Goal: Task Accomplishment & Management: Manage account settings

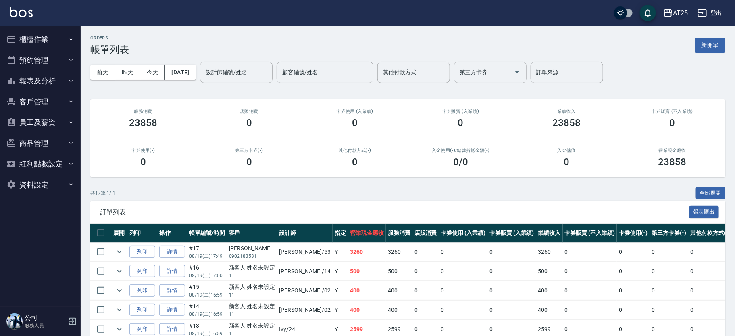
click at [64, 87] on button "報表及分析" at bounding box center [40, 81] width 74 height 21
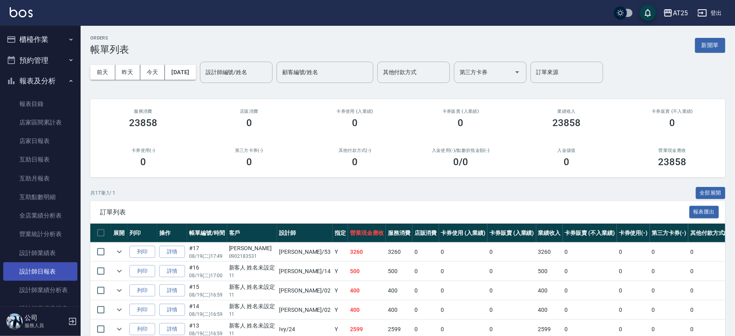
click at [58, 269] on link "設計師日報表" at bounding box center [40, 271] width 74 height 19
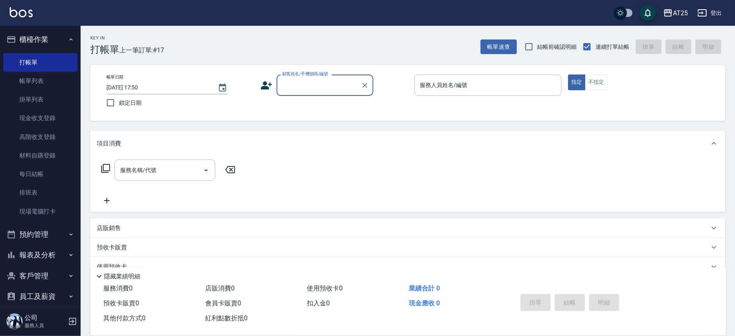
click at [319, 95] on div "顧客姓名/手機號碼/編號" at bounding box center [325, 85] width 97 height 21
type input "11"
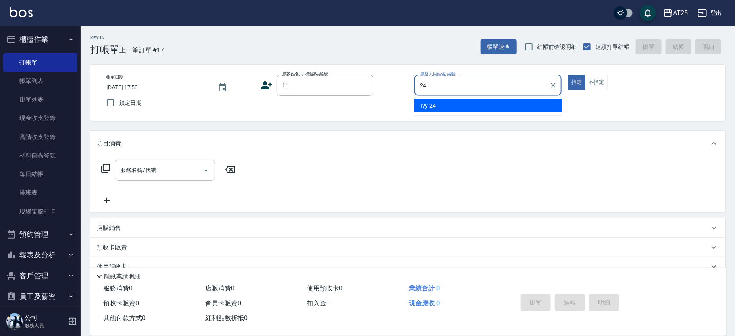
type input "Ivy-24"
type button "true"
type input "新客人 姓名未設定/11/null"
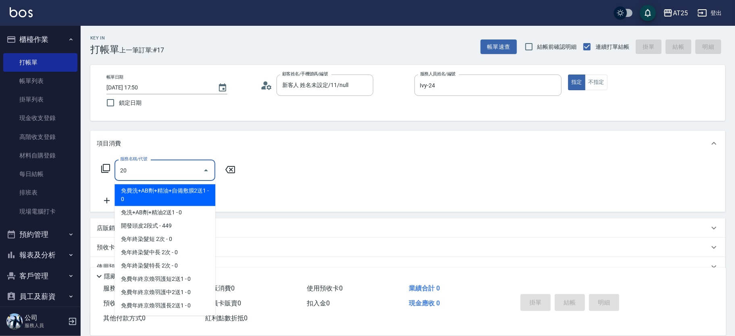
type input "201"
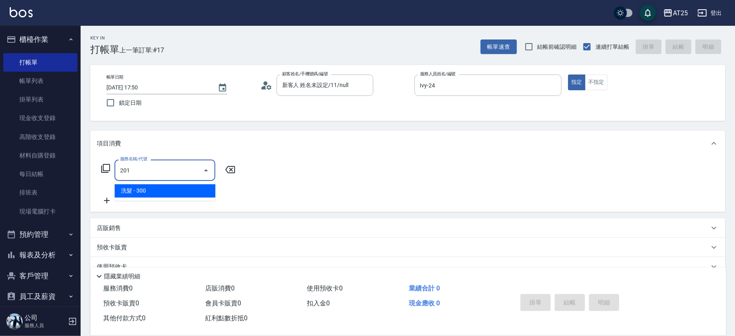
type input "30"
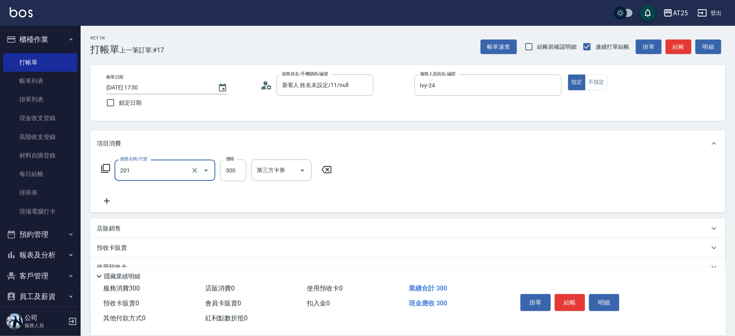
type input "洗髮(201)"
type input "0"
type input "40"
type input "400"
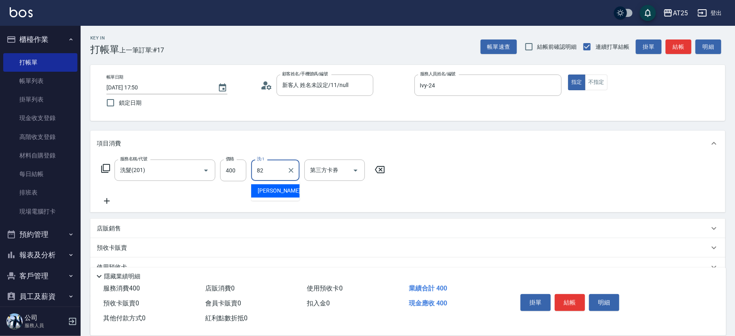
type input "小曼-82"
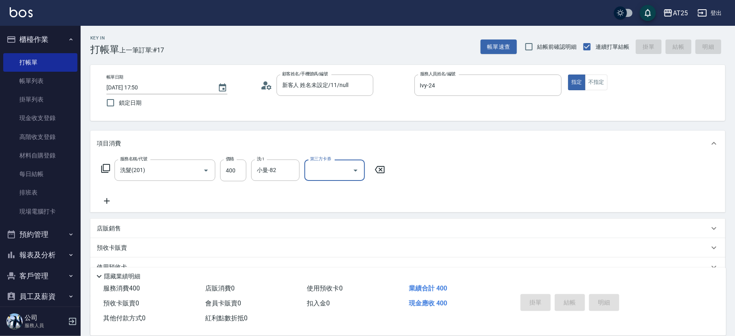
type input "2025/08/19 18:21"
type input "0"
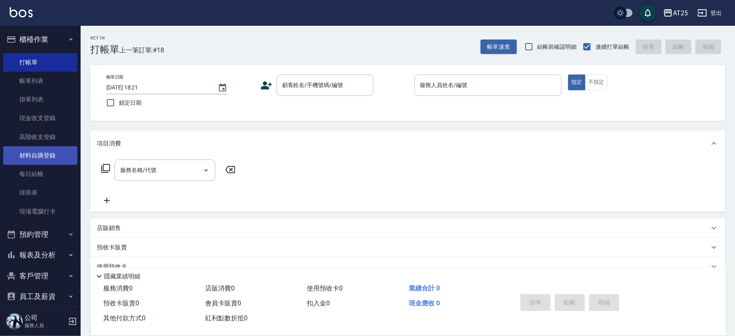
drag, startPoint x: 63, startPoint y: 138, endPoint x: 50, endPoint y: 157, distance: 22.9
drag, startPoint x: 330, startPoint y: 92, endPoint x: 335, endPoint y: 94, distance: 5.2
click at [329, 91] on input "顧客姓名/手機號碼/編號" at bounding box center [318, 85] width 77 height 14
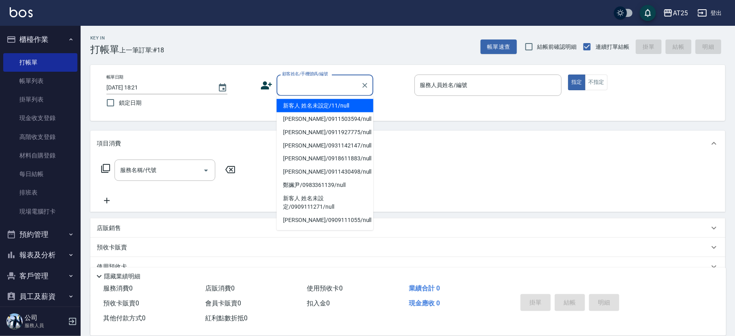
click at [355, 106] on li "新客人 姓名未設定/11/null" at bounding box center [325, 105] width 97 height 13
type input "新客人 姓名未設定/11/null"
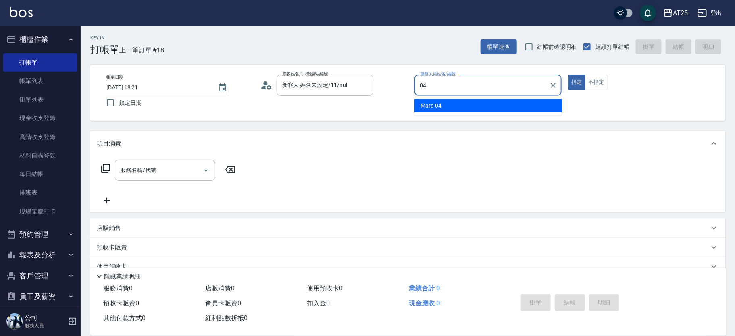
type input "Mars-04"
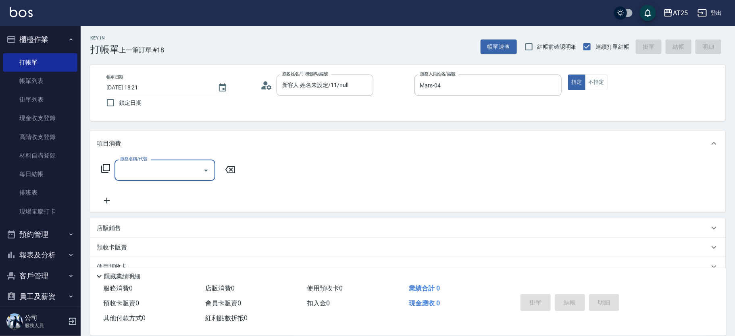
click at [106, 171] on icon at bounding box center [105, 168] width 9 height 9
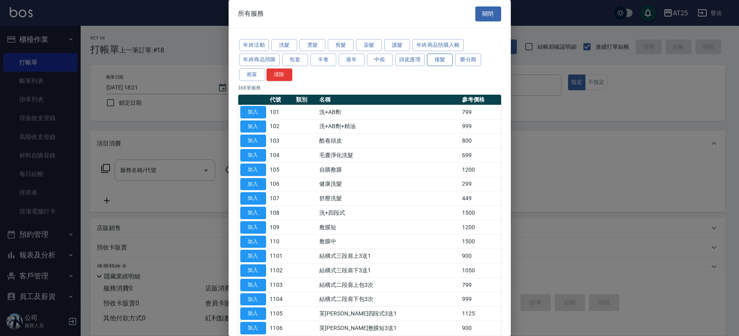
click at [447, 55] on button "接髮" at bounding box center [440, 60] width 26 height 12
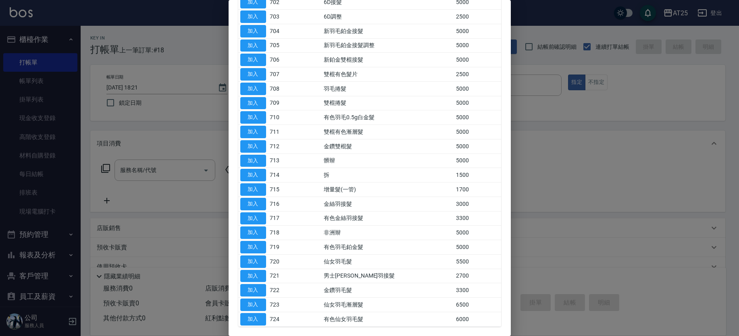
scroll to position [173, 0]
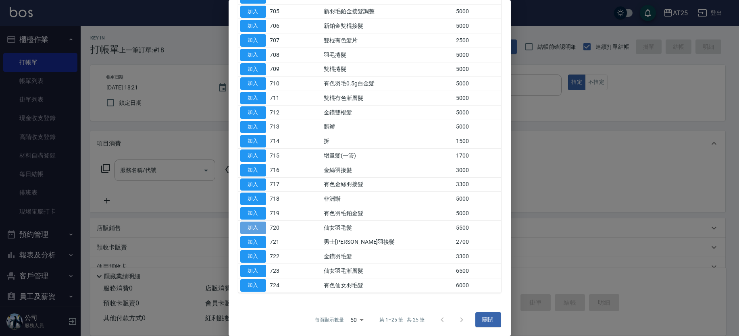
drag, startPoint x: 248, startPoint y: 225, endPoint x: 244, endPoint y: 225, distance: 4.1
click at [248, 225] on button "加入" at bounding box center [253, 228] width 26 height 12
type input "仙女羽毛髮(720)"
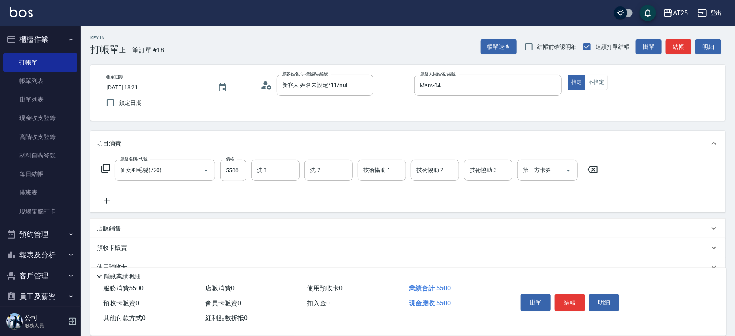
click at [108, 167] on icon at bounding box center [106, 169] width 10 height 10
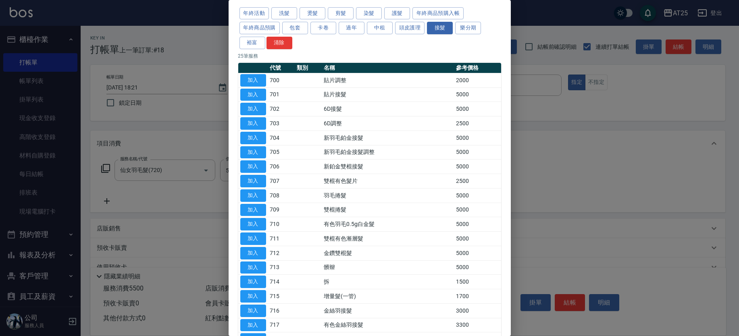
scroll to position [0, 0]
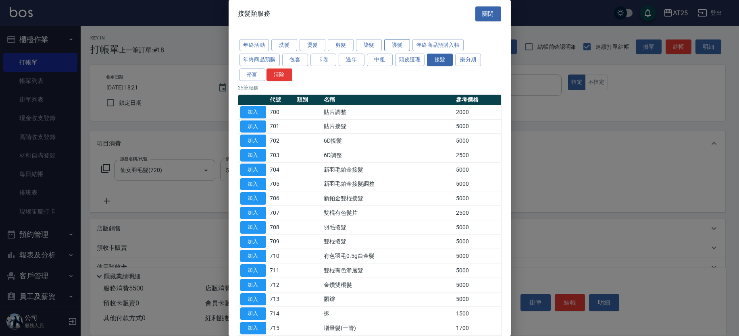
click at [394, 41] on button "護髮" at bounding box center [397, 45] width 26 height 12
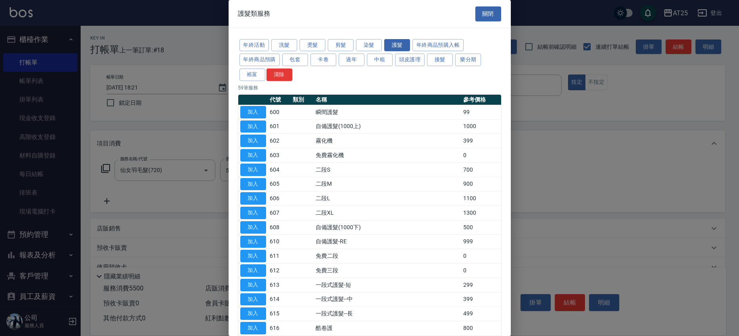
scroll to position [533, 0]
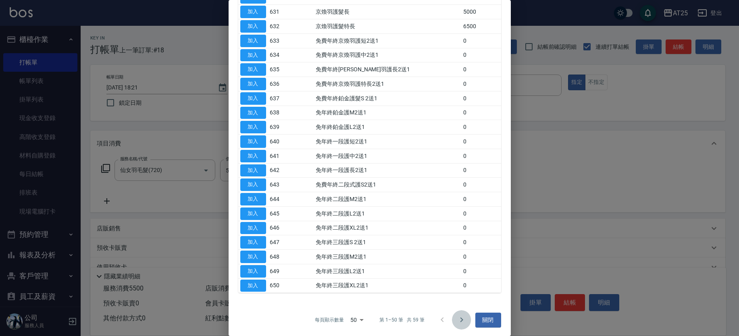
click at [457, 318] on icon "Go to next page" at bounding box center [462, 320] width 10 height 10
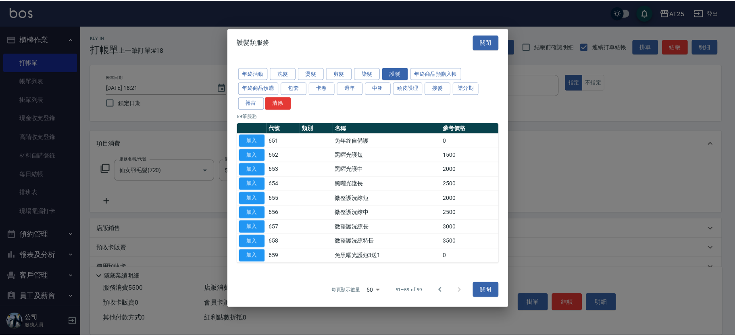
scroll to position [0, 0]
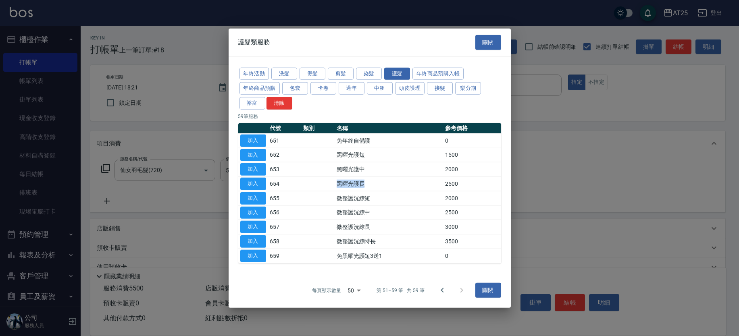
drag, startPoint x: 337, startPoint y: 180, endPoint x: 398, endPoint y: 191, distance: 61.4
click at [398, 191] on tbody "加入 651 免年終自備護 0 加入 652 黑曜光護短 1500 加入 653 黑曜光護中 2000 加入 654 黑曜光護長 2500 加入 655 微整…" at bounding box center [369, 198] width 263 height 130
click at [254, 181] on button "加入" at bounding box center [253, 184] width 26 height 12
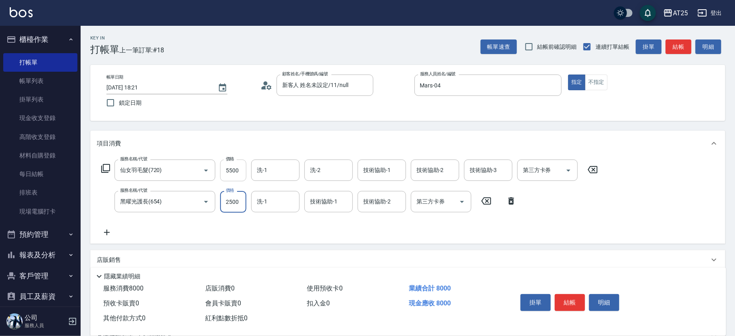
click at [234, 170] on input "5500" at bounding box center [233, 171] width 26 height 22
type input "550"
type input "61"
type input "610"
type input "611"
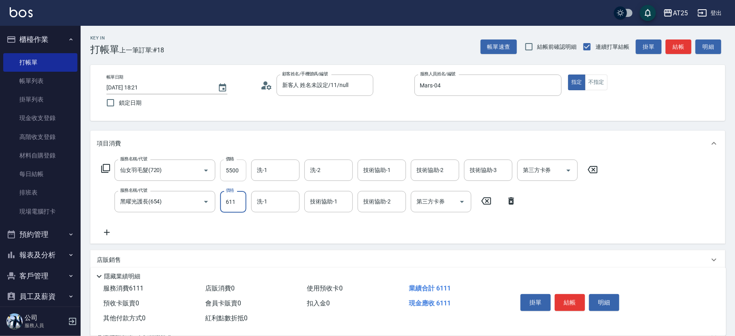
type input "1160"
type input "6119"
type input "6660"
type input "61190"
drag, startPoint x: 244, startPoint y: 203, endPoint x: 208, endPoint y: 196, distance: 36.5
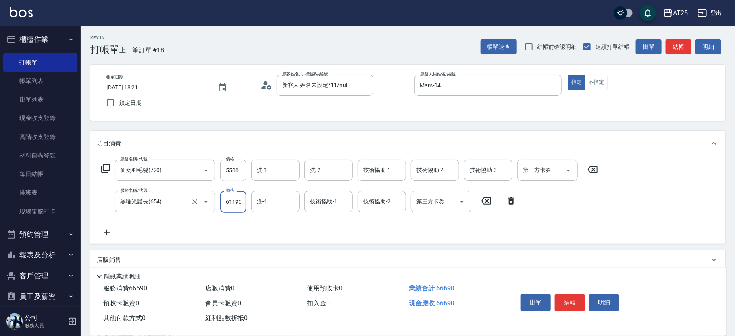
click at [208, 196] on div "服務名稱/代號 黑曜光護長(654) 服務名稱/代號 價格 61190 價格 洗-1 洗-1 技術協助-1 技術協助-1 技術協助-2 技術協助-2 第三方卡…" at bounding box center [309, 202] width 425 height 22
type input "550"
type input "0"
click at [234, 177] on input "5500" at bounding box center [233, 171] width 26 height 22
type input "0"
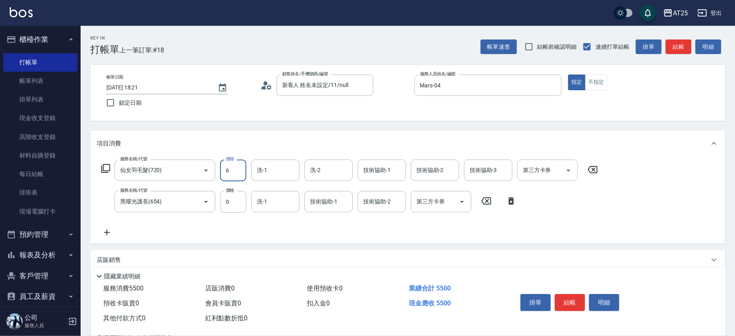
type input "61"
type input "60"
type input "6119"
type input "610"
type input "6119"
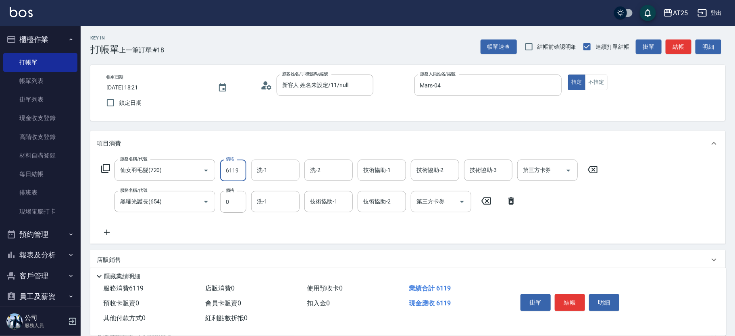
click at [275, 171] on input "洗-1" at bounding box center [275, 170] width 41 height 14
type input "小伶-81"
click at [375, 171] on input "技術協助-1" at bounding box center [381, 170] width 41 height 14
type input "小伶-81"
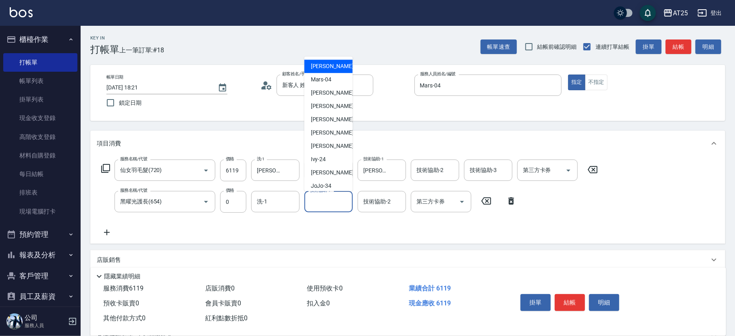
click at [318, 197] on input "技術協助-1" at bounding box center [328, 202] width 41 height 14
click at [289, 235] on div "服務名稱/代號 仙女羽毛髮(720) 服務名稱/代號 價格 6119 價格 洗-1 小伶-81 洗-1 洗-2 洗-2 技術協助-1 小伶-81 技術協助-1…" at bounding box center [350, 199] width 506 height 78
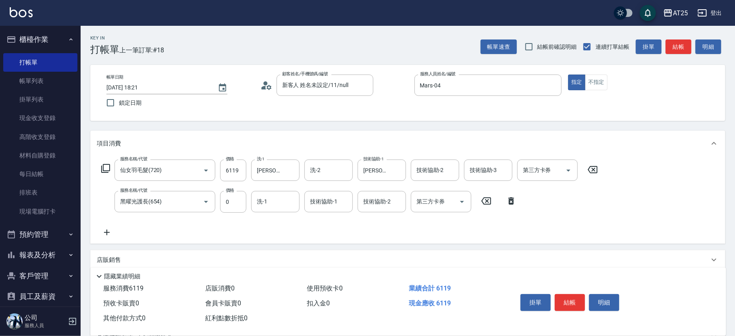
click at [109, 233] on icon at bounding box center [107, 233] width 20 height 10
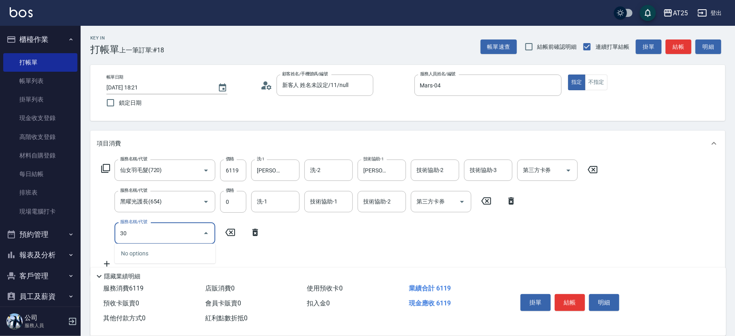
type input "301"
type input "760"
type input "燙髮(301)"
type input "610"
type input "0"
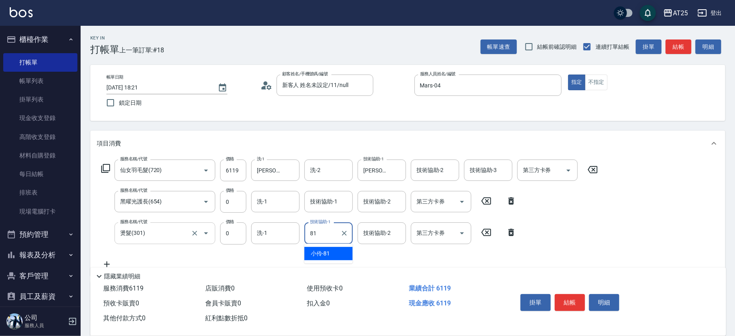
type input "[PERSON_NAME]-81"
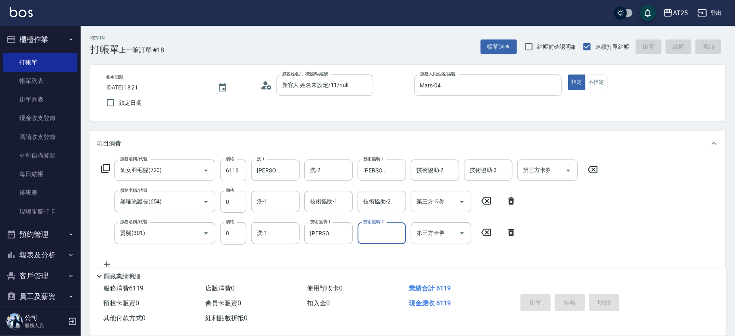
type input "2025/08/19 18:25"
type input "0"
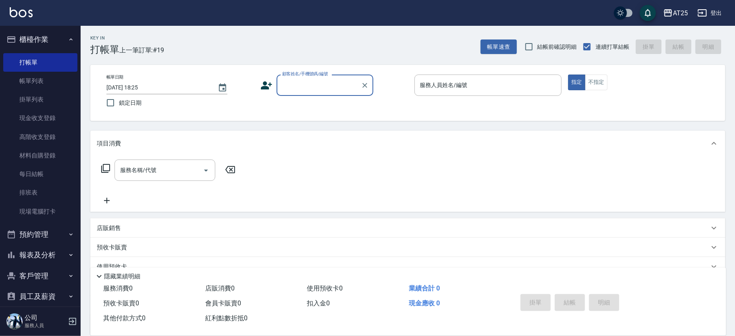
click at [458, 215] on div "項目消費 服務名稱/代號 服務名稱/代號 店販銷售 服務人員姓名/編號 服務人員姓名/編號 商品代號/名稱 商品代號/名稱 預收卡販賣 卡券名稱/代號 卡券名…" at bounding box center [407, 233] width 635 height 204
click at [331, 83] on input "顧客姓名/手機號碼/編號" at bounding box center [318, 85] width 77 height 14
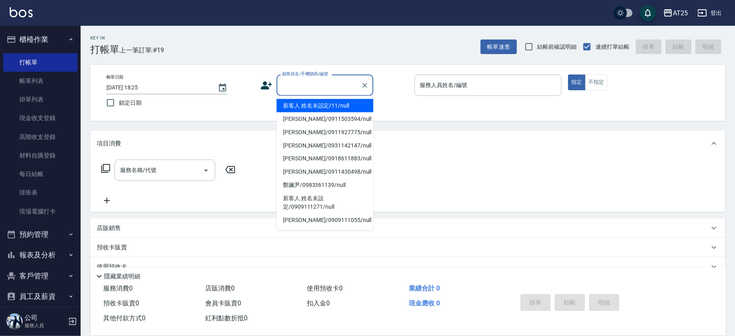
click at [342, 104] on li "新客人 姓名未設定/11/null" at bounding box center [325, 105] width 97 height 13
type input "新客人 姓名未設定/11/null"
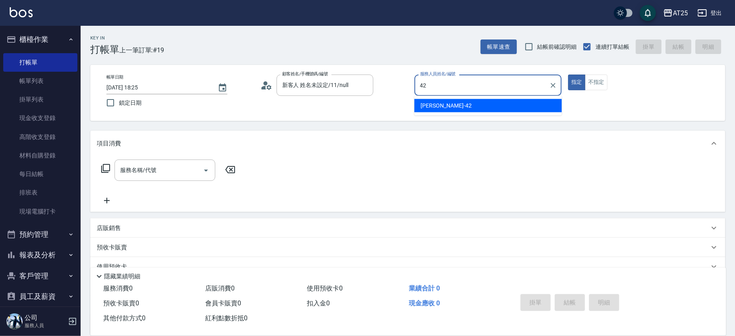
type input "韓Han-42"
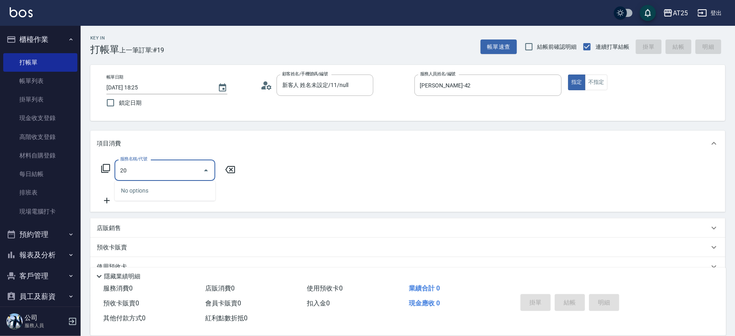
type input "201"
type input "30"
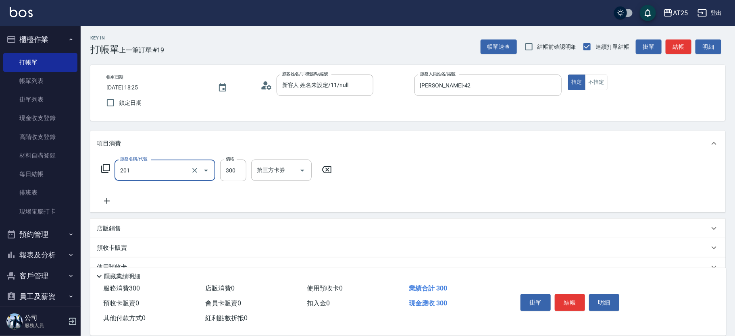
type input "洗髮(201)"
type input "[PERSON_NAME]-81"
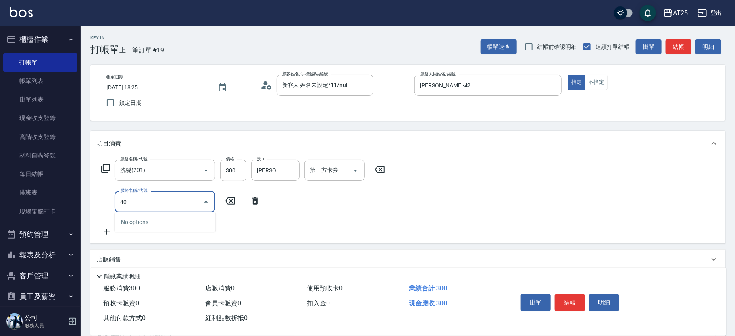
type input "401"
type input "60"
type input "剪髮(401)"
type input "30"
type input "200"
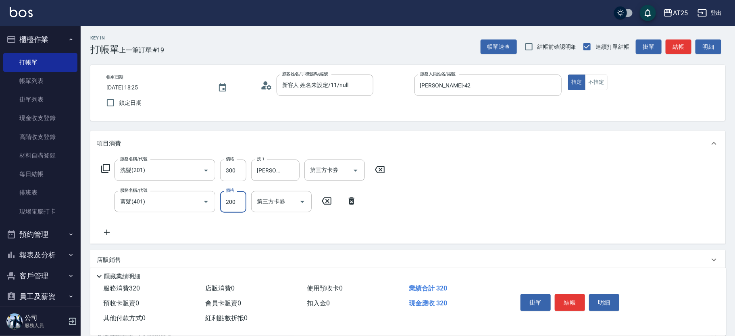
type input "50"
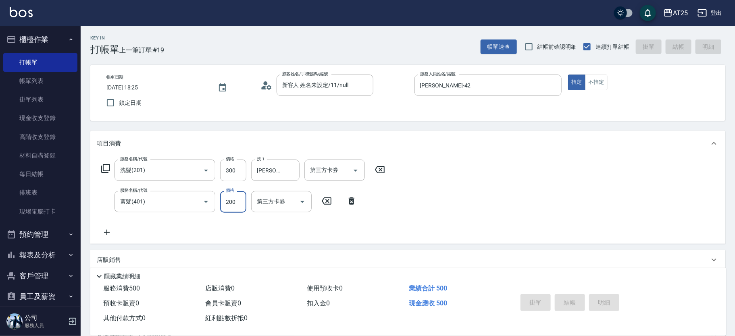
type input "2025/08/19 18:32"
type input "0"
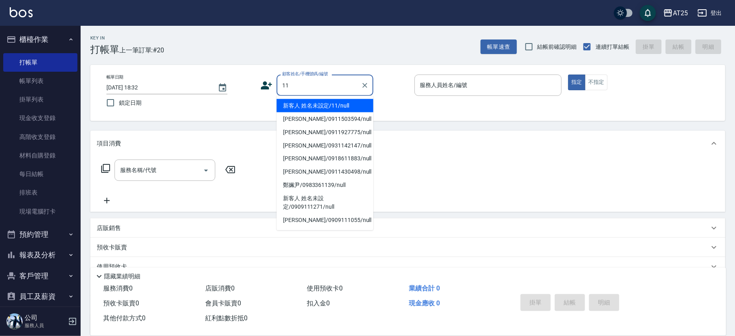
type input "新客人 姓名未設定/11/null"
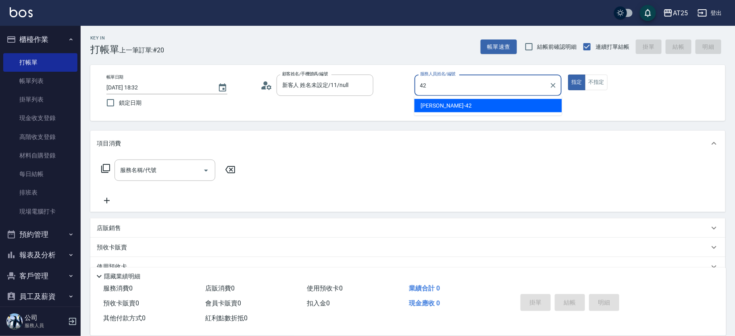
type input "韓Han-42"
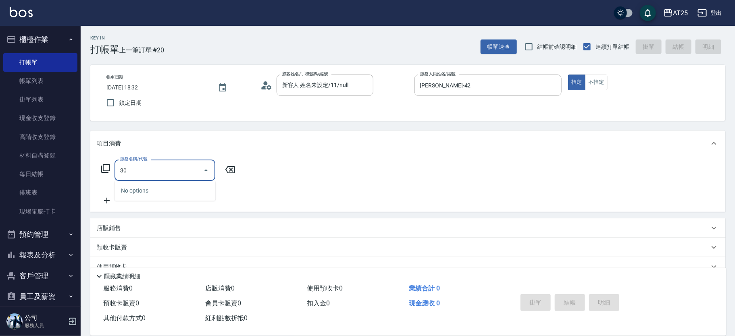
type input "301"
type input "150"
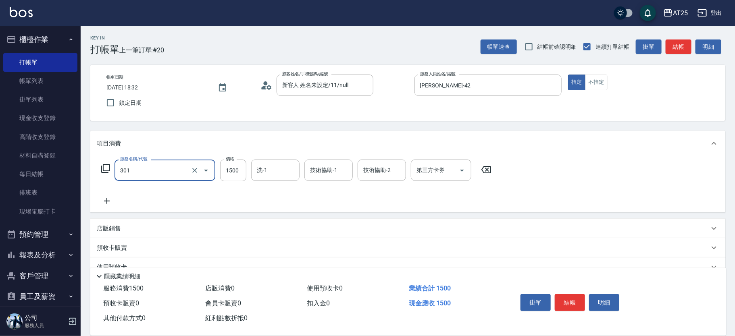
type input "0"
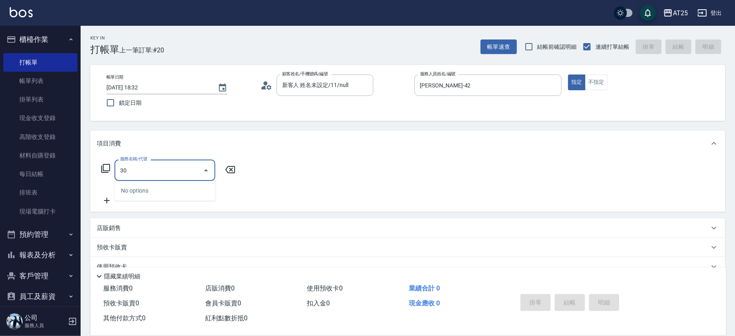
type input "303"
type input "90"
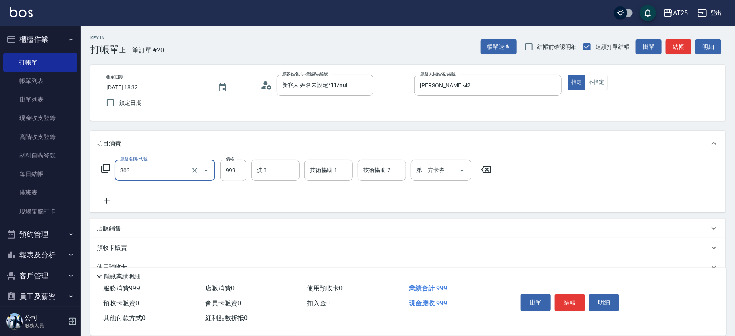
type input "局部燙(303)"
type input "0"
type input "10"
type input "100"
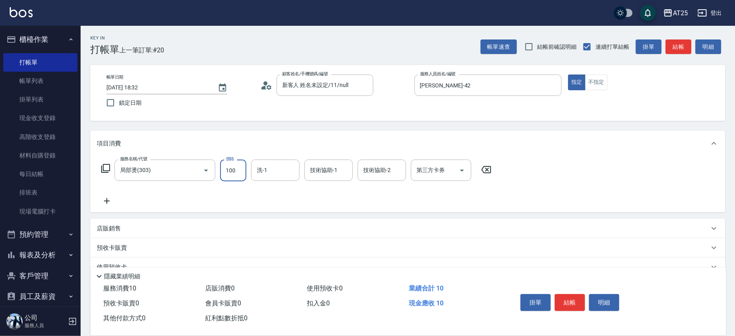
type input "100"
type input "1000"
type input "Jessica-80"
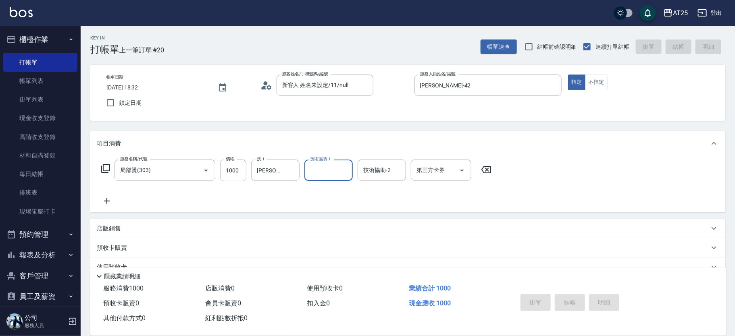
type input "0"
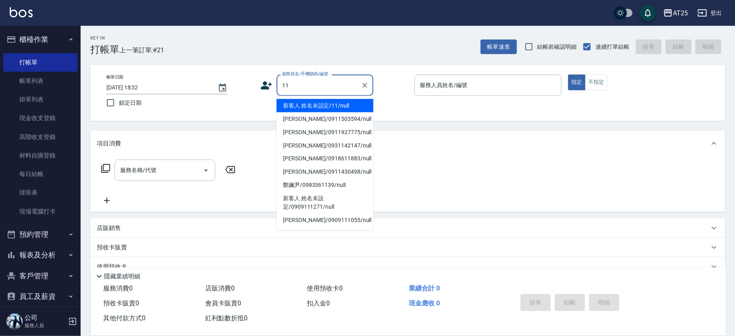
type input "新客人 姓名未設定/11/null"
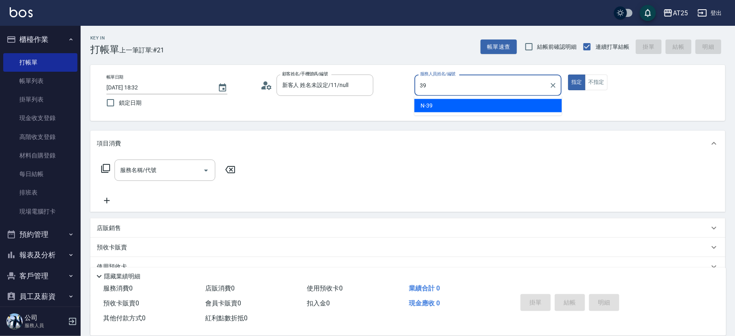
type input "N-39"
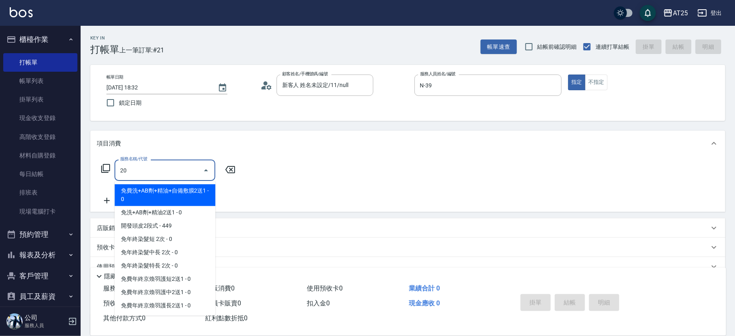
type input "201"
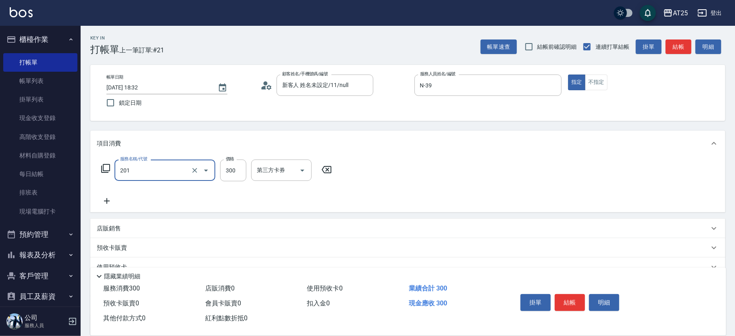
type input "30"
type input "洗髮(201)"
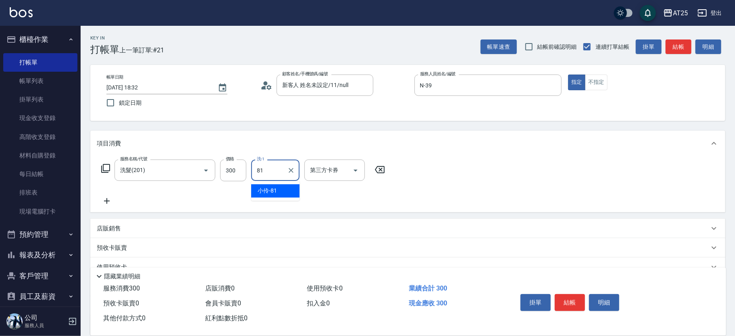
type input "小伶-81"
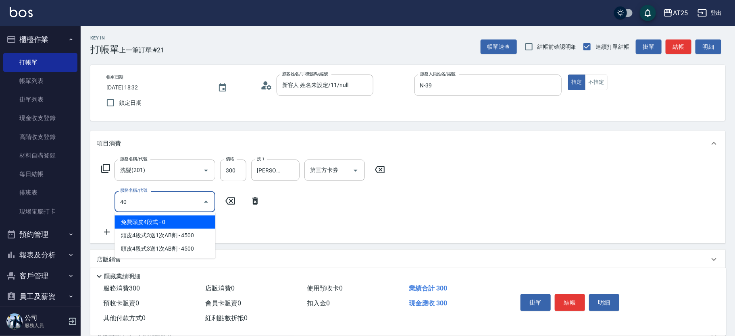
type input "401"
type input "60"
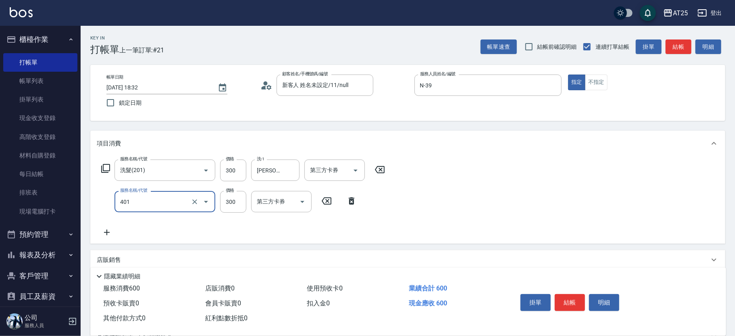
type input "剪髮(401)"
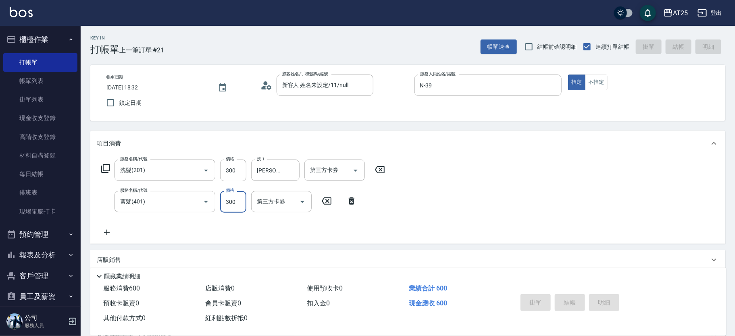
type input "0"
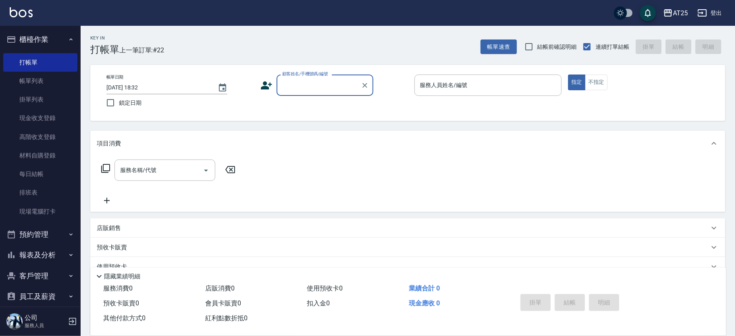
click at [324, 83] on input "顧客姓名/手機號碼/編號" at bounding box center [318, 85] width 77 height 14
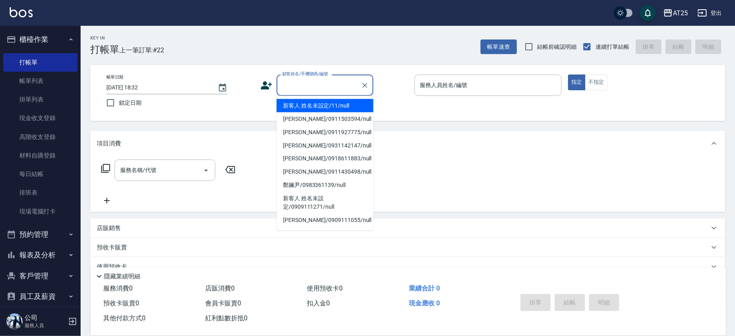
click at [336, 104] on li "新客人 姓名未設定/11/null" at bounding box center [325, 105] width 97 height 13
type input "新客人 姓名未設定/11/null"
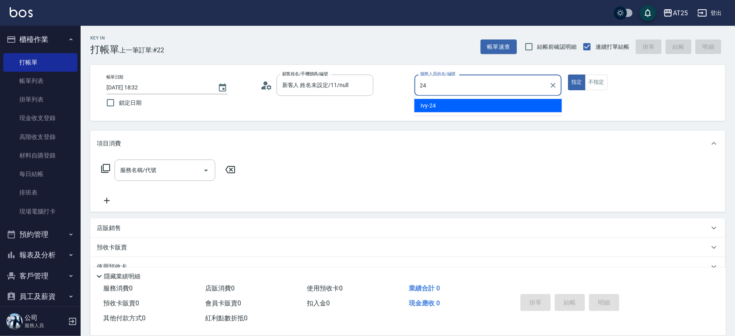
type input "Ivy-24"
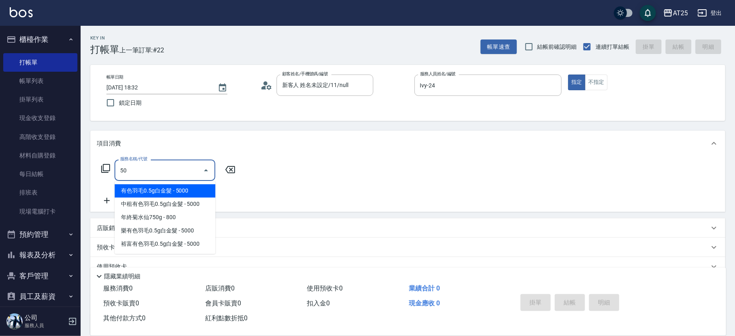
type input "501"
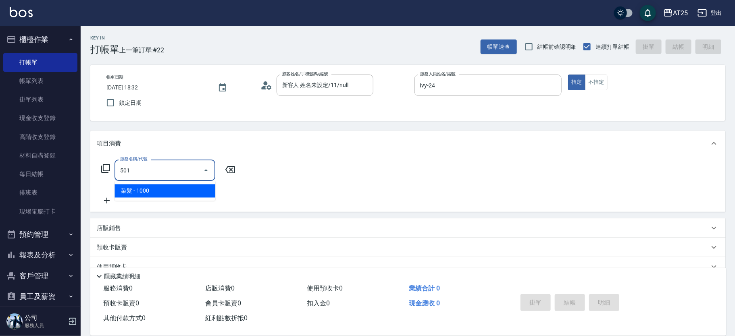
type input "100"
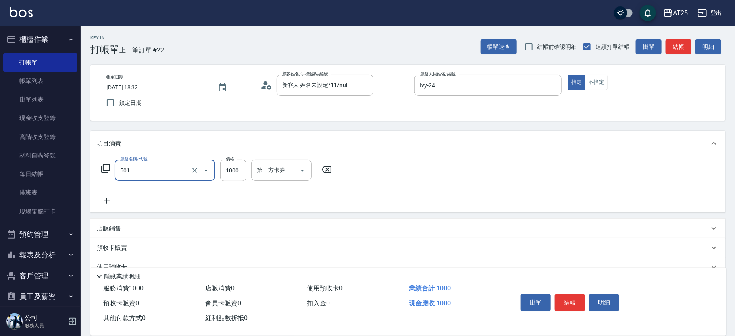
type input "染髮(501)"
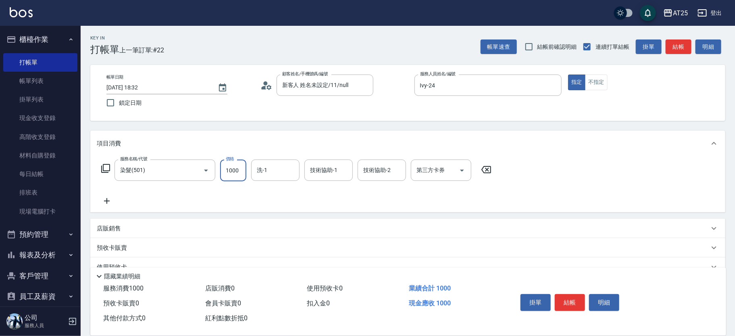
type input "0"
type input "30"
type input "300"
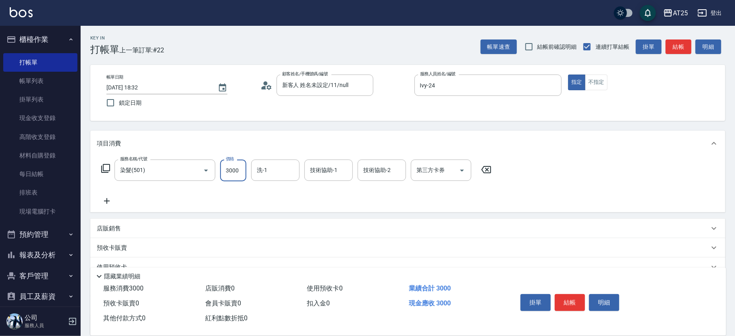
type input "3000"
type input "小曼-82"
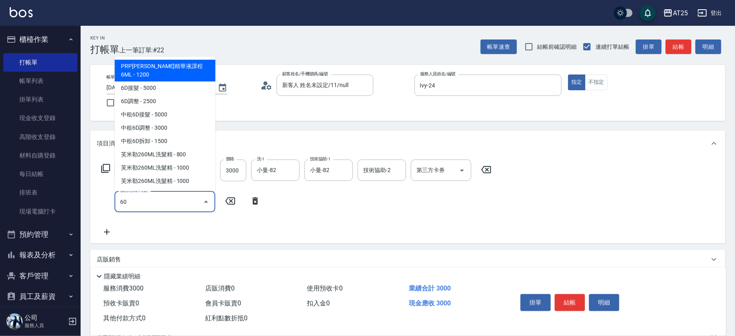
type input "601"
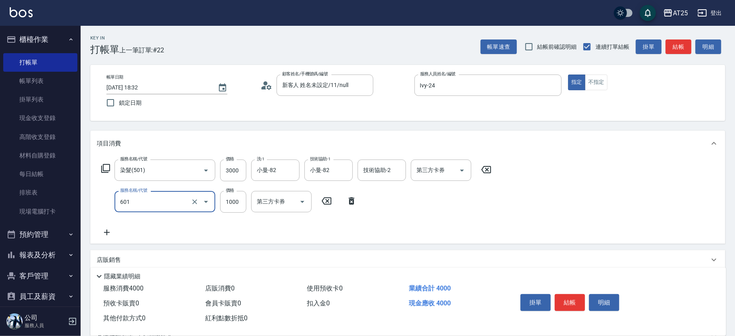
type input "400"
type input "自備護髮(1000上)(601)"
type input "300"
type input "30"
type input "330"
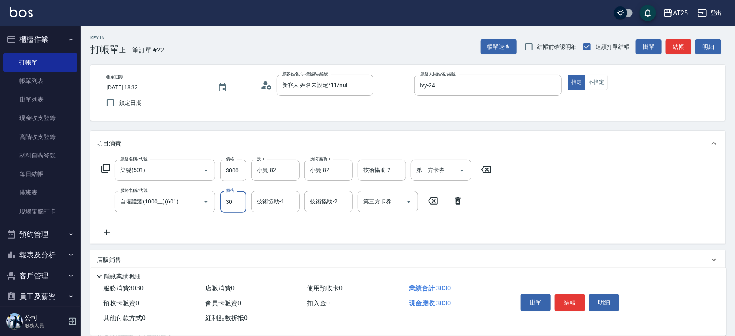
type input "300"
type input "600"
type input "3000"
type input "小曼-82"
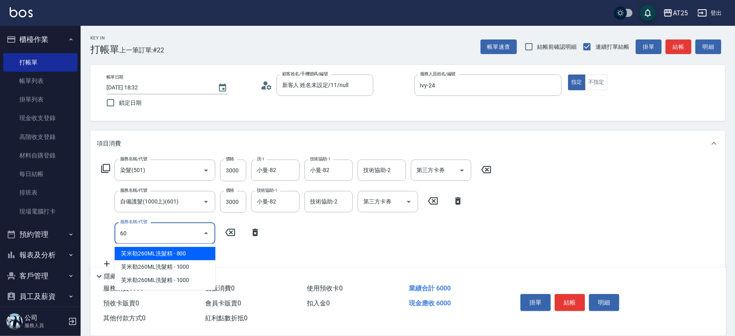
type input "6"
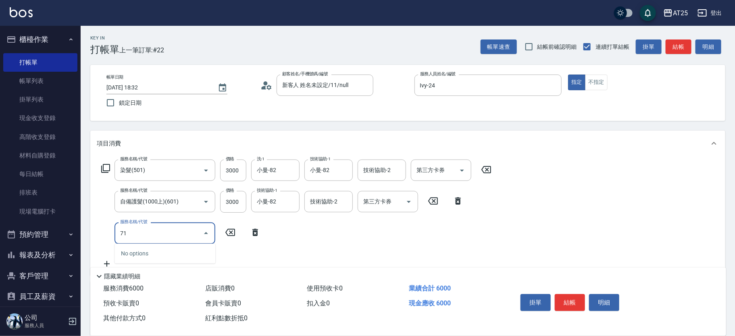
type input "714"
type input "750"
type input "拆(714)"
type input "600"
type input "10"
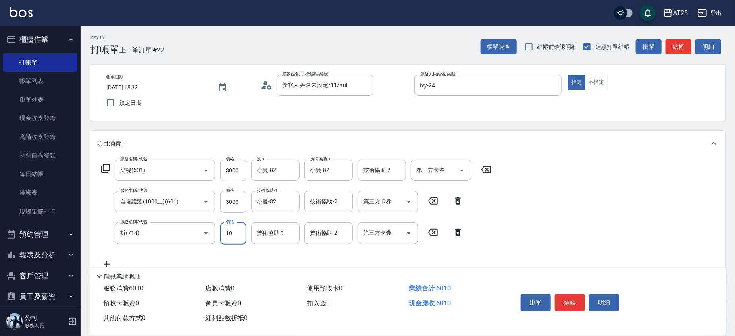
type input "610"
type input "100"
type input "700"
type input "1000"
type input "小曼-82"
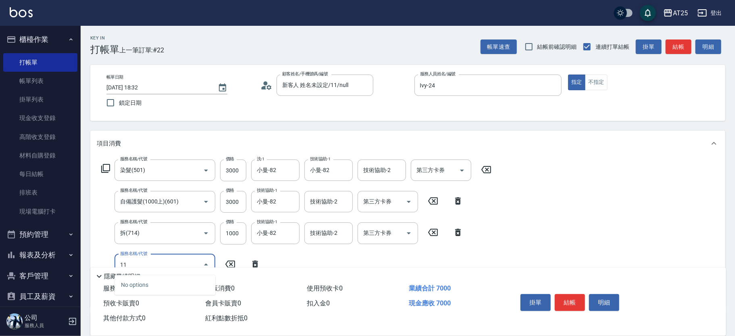
type input "114"
type input "1000"
type input "自備敷膜(114)"
type input "700"
type input "20"
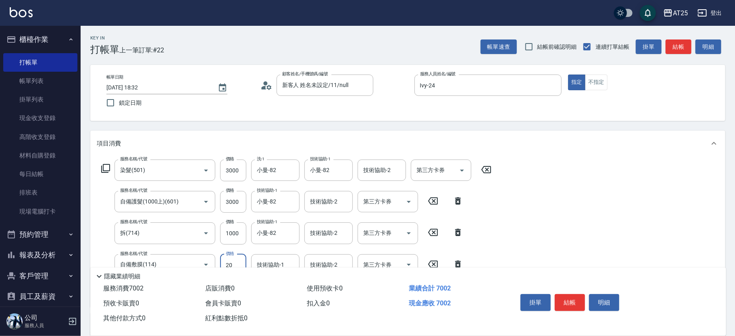
type input "720"
type input "200"
type input "900"
type input "2000"
type input "小曼-82"
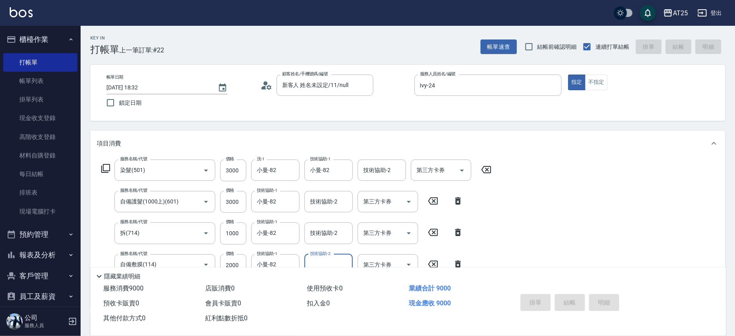
type input "2025/08/19 18:35"
type input "0"
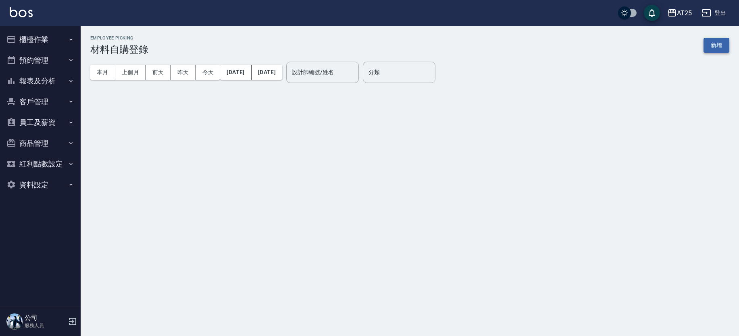
click at [723, 48] on button "新增" at bounding box center [717, 45] width 26 height 15
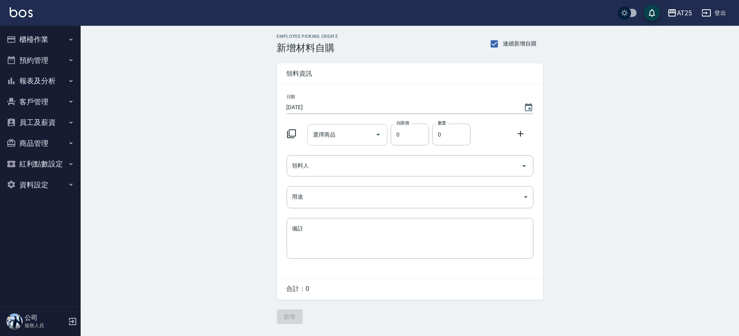
click at [325, 126] on div "選擇商品" at bounding box center [347, 134] width 80 height 21
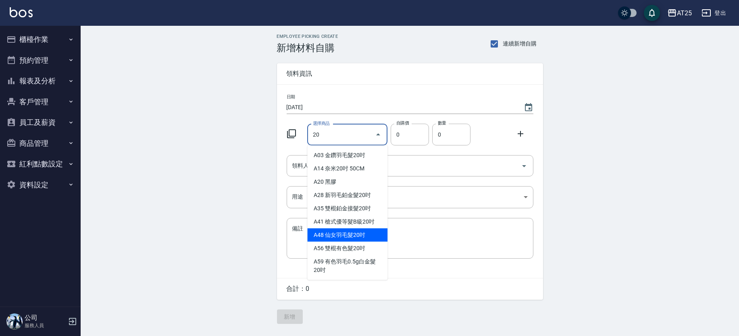
click at [367, 231] on li "A48 仙女羽毛髮20吋" at bounding box center [347, 235] width 80 height 13
type input "仙女羽毛髮20吋"
type input "2580"
type input "1"
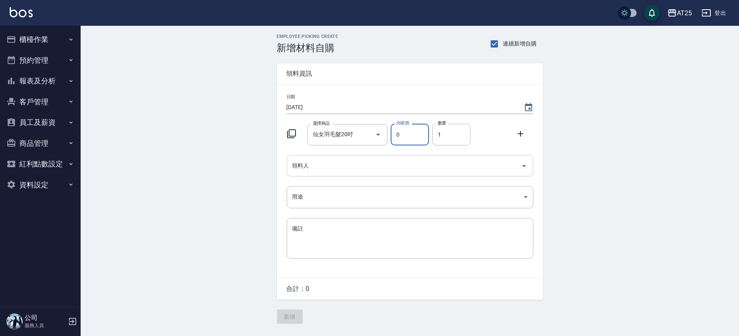
click at [334, 156] on div "領料人" at bounding box center [410, 165] width 247 height 21
type input "0"
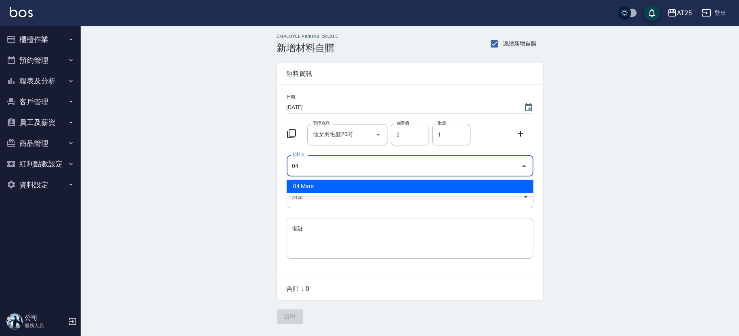
type input "04 Mars"
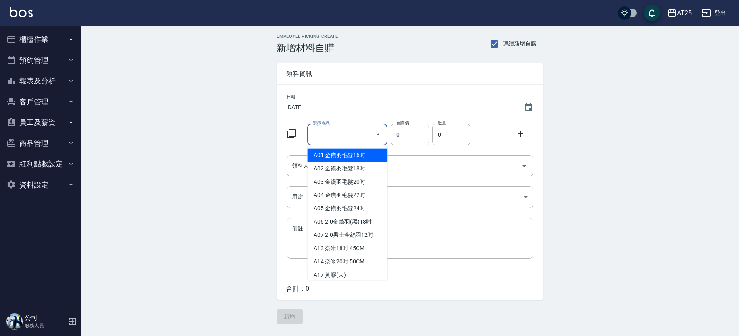
click at [339, 134] on input "選擇商品" at bounding box center [341, 135] width 61 height 14
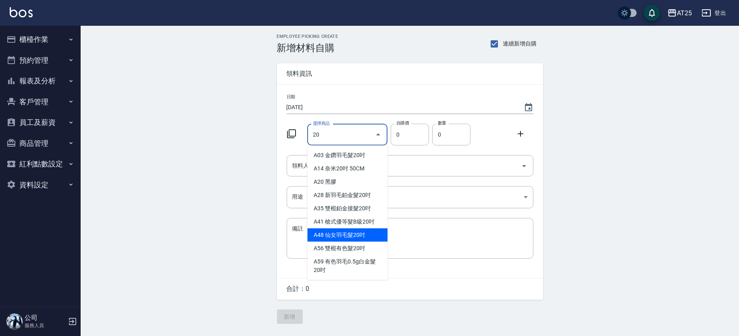
click at [354, 230] on li "A48 仙女羽毛髮20吋" at bounding box center [347, 235] width 80 height 13
type input "仙女羽毛髮20吋"
type input "2580"
type input "1"
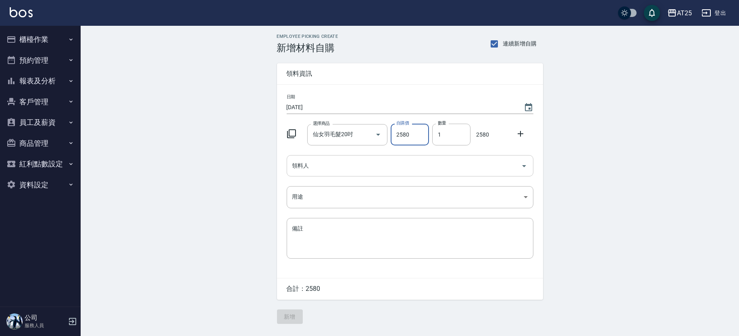
click at [369, 169] on input "領料人" at bounding box center [403, 166] width 227 height 14
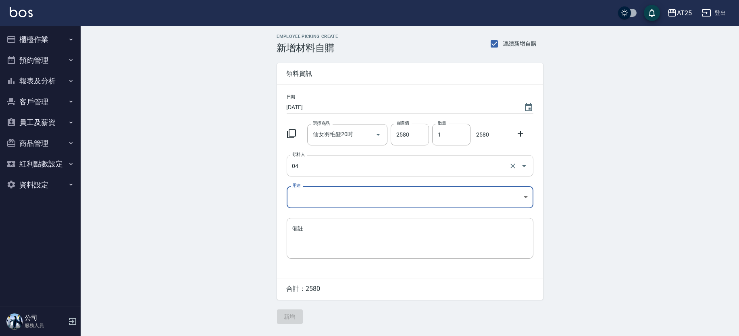
type input "04 Mars"
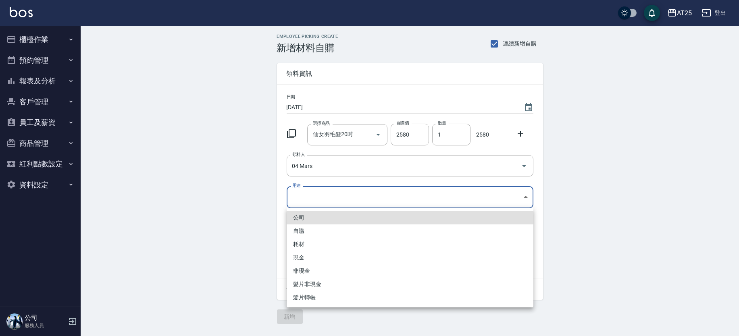
click at [316, 195] on body "AT25 登出 櫃檯作業 打帳單 帳單列表 掛單列表 現金收支登錄 高階收支登錄 材料自購登錄 每日結帳 排班表 現場電腦打卡 預約管理 預約管理 單日預約紀…" at bounding box center [369, 168] width 739 height 336
click at [307, 259] on li "現金" at bounding box center [410, 257] width 247 height 13
type input "現金"
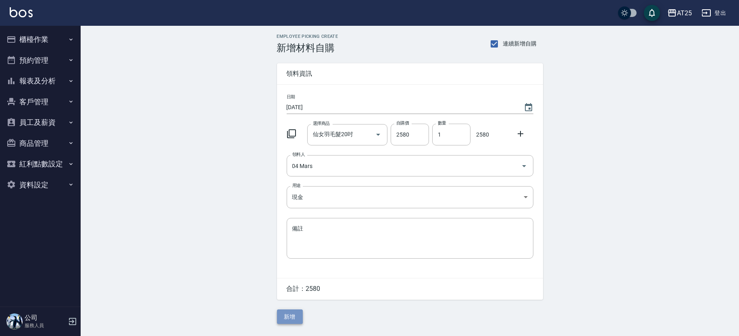
click at [288, 323] on button "新增" at bounding box center [290, 317] width 26 height 15
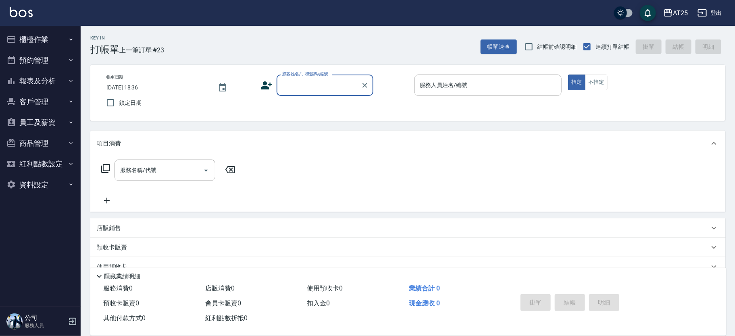
click at [60, 36] on button "櫃檯作業" at bounding box center [40, 39] width 74 height 21
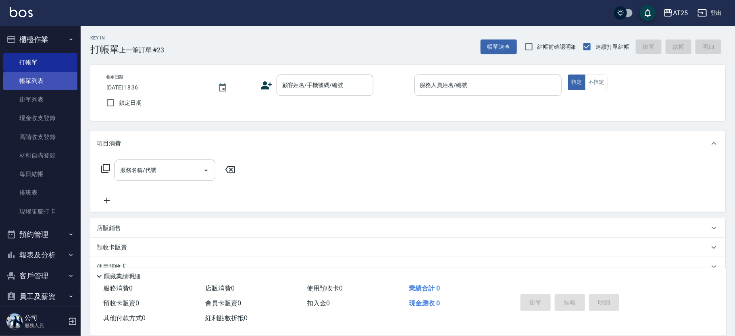
click at [64, 85] on link "帳單列表" at bounding box center [40, 81] width 74 height 19
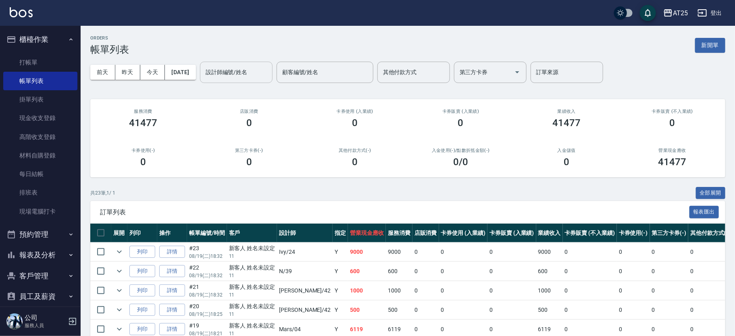
click at [241, 75] on input "設計師編號/姓名" at bounding box center [236, 72] width 65 height 14
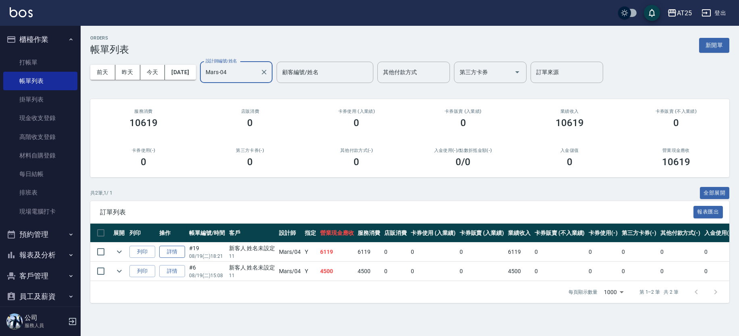
type input "Mars-04"
click at [176, 256] on link "詳情" at bounding box center [172, 252] width 26 height 12
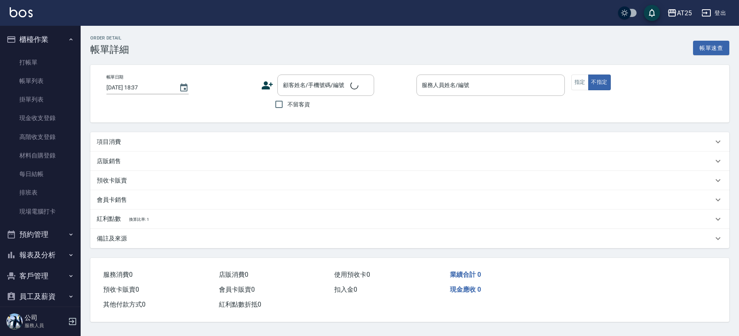
type input "[DATE] 18:21"
type input "Mars-04"
type input "610"
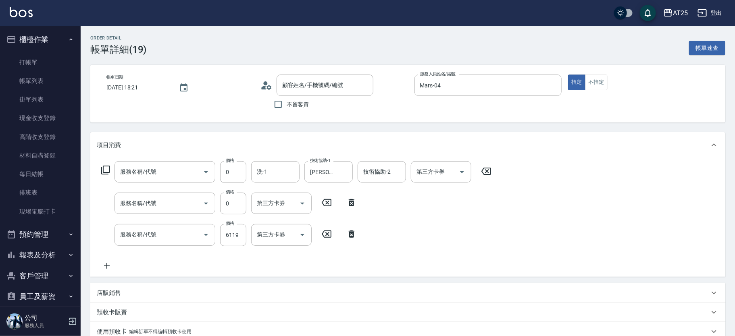
type input "新客人 姓名未設定/11/null"
type input "燙髮(301)"
type input "黑曜光護長(654)"
type input "仙女羽毛髮(720)"
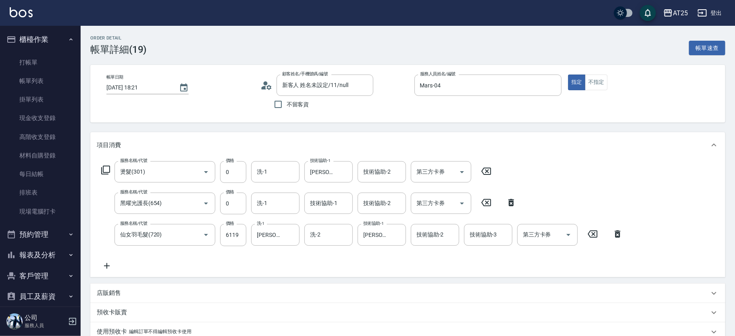
scroll to position [20, 0]
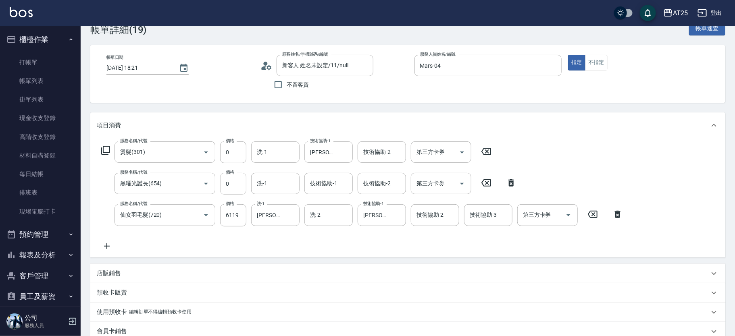
click at [237, 184] on input "0" at bounding box center [233, 184] width 26 height 22
type input "36"
type input "640"
type input "361"
type input "970"
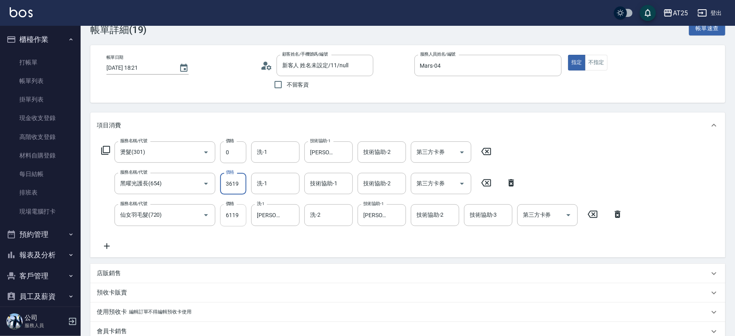
type input "3619"
click at [221, 213] on input "6119" at bounding box center [233, 215] width 26 height 22
type input "360"
type input "36"
type input "390"
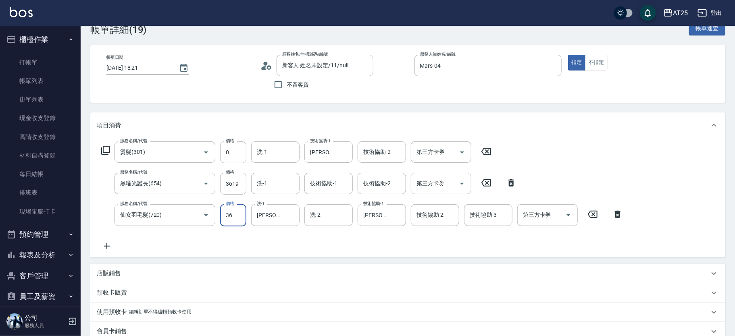
type input "361"
type input "720"
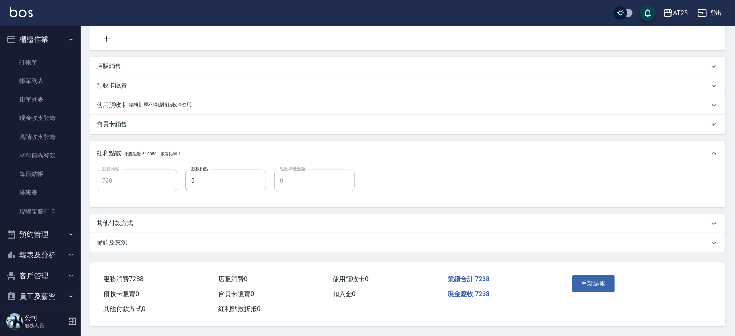
scroll to position [79, 0]
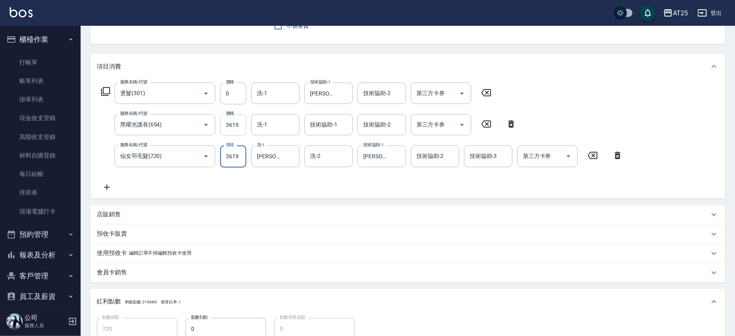
type input "3619"
click at [229, 121] on input "3619" at bounding box center [233, 125] width 26 height 22
type input "360"
type input "25"
type input "380"
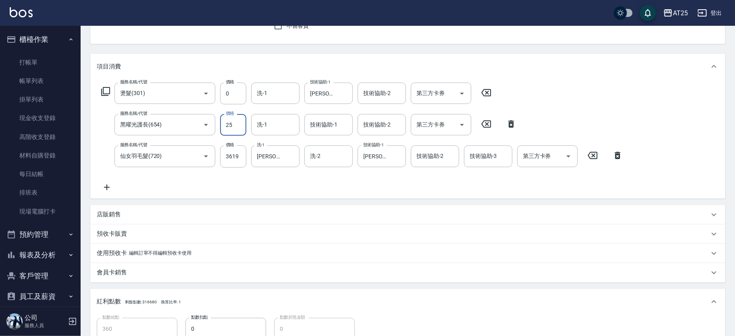
type input "250"
type input "610"
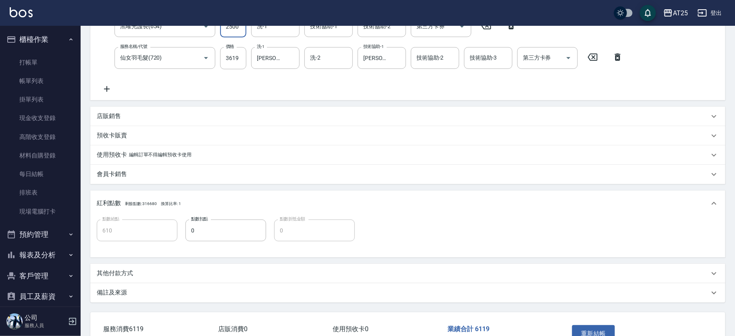
scroll to position [229, 0]
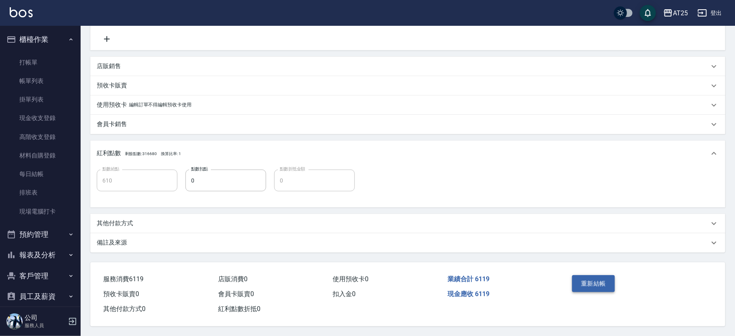
type input "2500"
click at [599, 277] on button "重新結帳" at bounding box center [593, 283] width 43 height 17
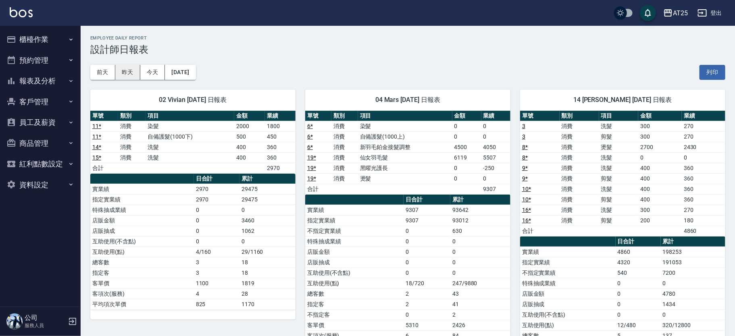
click at [127, 72] on button "昨天" at bounding box center [127, 72] width 25 height 15
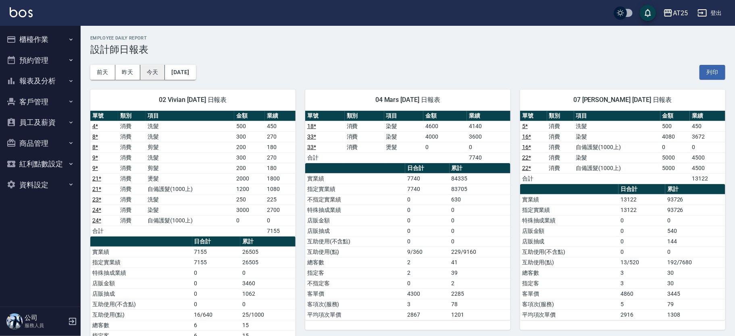
click at [151, 77] on button "今天" at bounding box center [152, 72] width 25 height 15
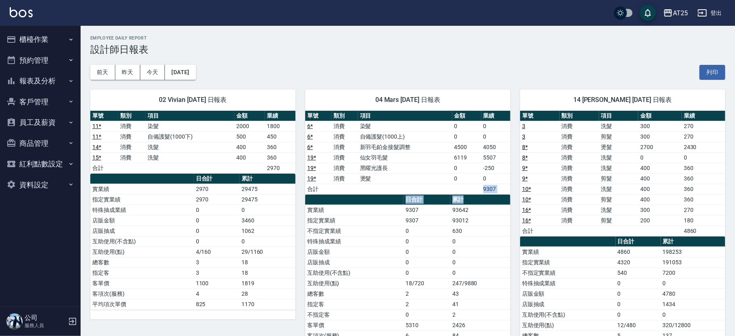
drag, startPoint x: 471, startPoint y: 193, endPoint x: 501, endPoint y: 196, distance: 30.0
click at [501, 196] on div "單號 類別 項目 金額 業績 6 * 消費 染髮 0 0 6 * 消費 自備護髮(1000上) 0 0 6 * 消費 新羽毛鉑金接髮調整 4500 4050 …" at bounding box center [407, 231] width 205 height 241
click at [489, 185] on td "9307" at bounding box center [495, 189] width 29 height 10
drag, startPoint x: 454, startPoint y: 142, endPoint x: 498, endPoint y: 141, distance: 44.8
click at [498, 141] on tbody "6 * 消費 染髮 0 0 6 * 消費 自備護髮(1000上) 0 0 6 * 消費 新羽毛鉑金接髮調整 4500 4050 19 * 消費 仙女羽毛髮 6…" at bounding box center [407, 157] width 205 height 73
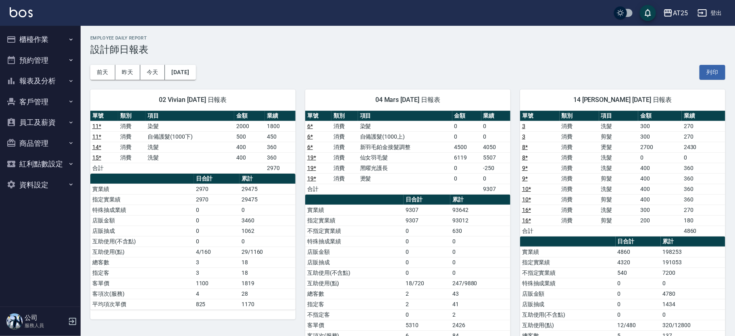
click at [487, 150] on td "4050" at bounding box center [495, 147] width 29 height 10
drag, startPoint x: 429, startPoint y: 142, endPoint x: 485, endPoint y: 150, distance: 57.0
click at [484, 150] on tr "6 * 消費 新羽毛鉑金接髮調整 4500 4050" at bounding box center [407, 147] width 205 height 10
click at [485, 150] on td "4050" at bounding box center [495, 147] width 29 height 10
drag, startPoint x: 454, startPoint y: 152, endPoint x: 476, endPoint y: 150, distance: 22.4
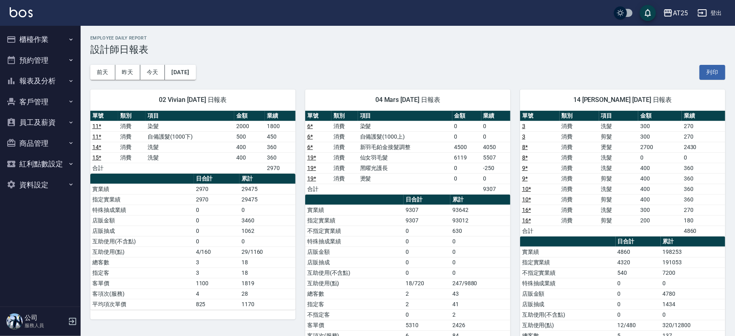
click at [472, 150] on tbody "6 * 消費 染髮 0 0 6 * 消費 自備護髮(1000上) 0 0 6 * 消費 新羽毛鉑金接髮調整 4500 4050 19 * 消費 仙女羽毛髮 6…" at bounding box center [407, 157] width 205 height 73
click at [479, 150] on td "4500" at bounding box center [466, 147] width 29 height 10
drag, startPoint x: 451, startPoint y: 150, endPoint x: 466, endPoint y: 150, distance: 14.9
click at [462, 150] on tr "6 * 消費 新羽毛鉑金接髮調整 4500 4050" at bounding box center [407, 147] width 205 height 10
drag, startPoint x: 474, startPoint y: 150, endPoint x: 458, endPoint y: 162, distance: 20.7
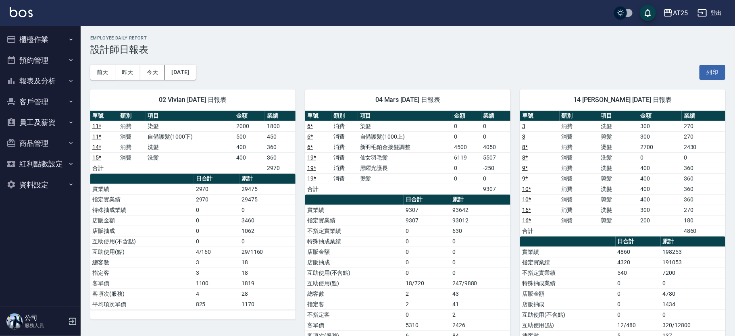
click at [475, 150] on td "4500" at bounding box center [466, 147] width 29 height 10
click at [453, 160] on tbody "6 * 消費 染髮 0 0 6 * 消費 自備護髮(1000上) 0 0 6 * 消費 新羽毛鉑金接髮調整 4500 4050 19 * 消費 仙女羽毛髮 6…" at bounding box center [407, 157] width 205 height 73
click at [469, 159] on td "6119" at bounding box center [466, 157] width 29 height 10
click at [462, 164] on td "0" at bounding box center [466, 168] width 29 height 10
drag, startPoint x: 338, startPoint y: 156, endPoint x: 449, endPoint y: 178, distance: 113.4
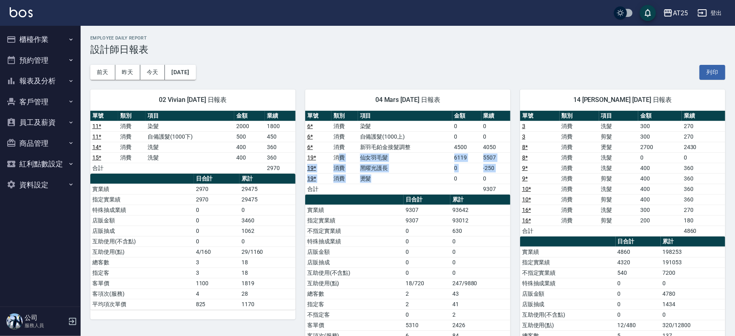
click at [449, 178] on tbody "6 * 消費 染髮 0 0 6 * 消費 自備護髮(1000上) 0 0 6 * 消費 新羽毛鉑金接髮調整 4500 4050 19 * 消費 仙女羽毛髮 6…" at bounding box center [407, 157] width 205 height 73
click at [445, 180] on td "燙髮" at bounding box center [405, 178] width 94 height 10
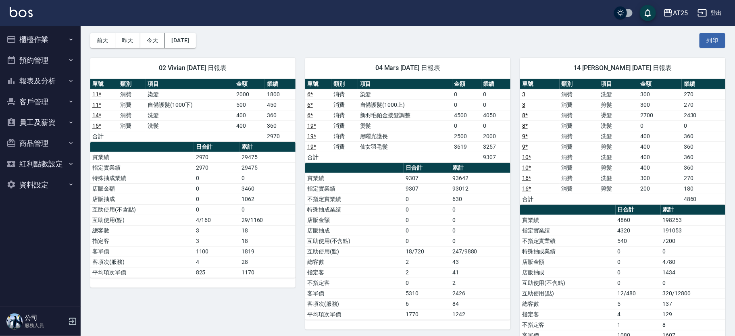
scroll to position [17, 0]
